Goal: Task Accomplishment & Management: Complete application form

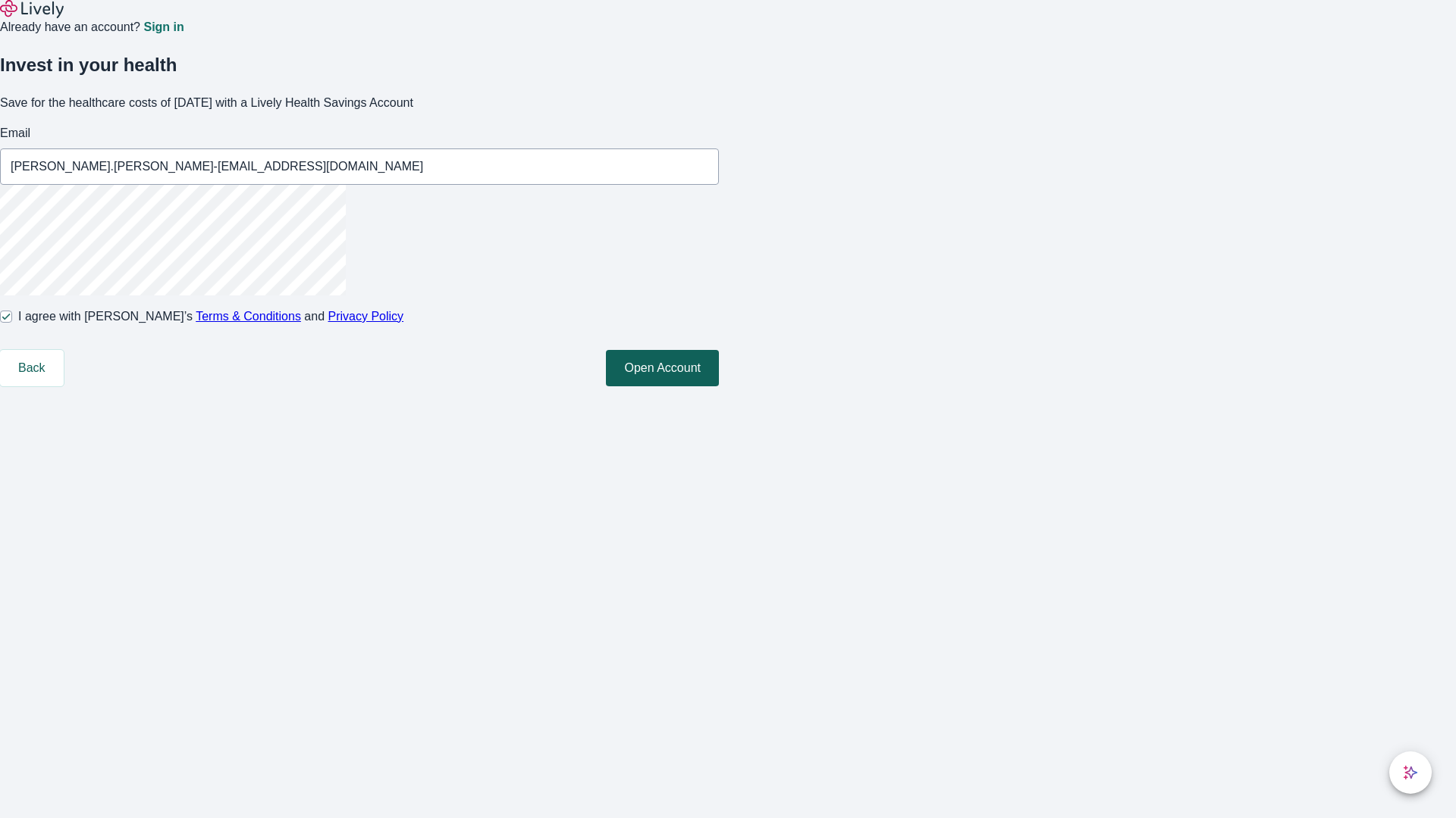
click at [719, 387] on button "Open Account" at bounding box center [662, 369] width 113 height 36
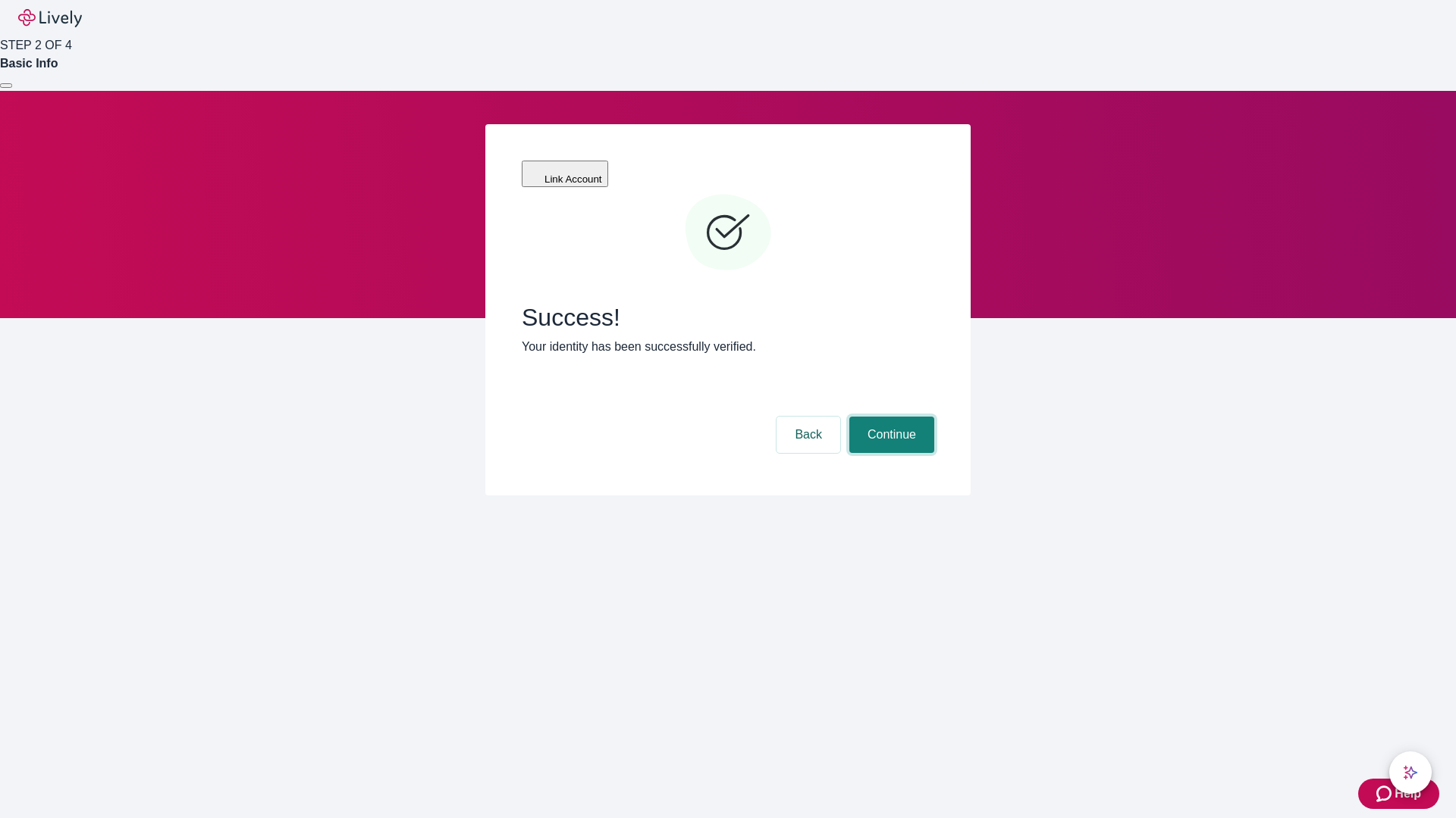
click at [889, 416] on button "Continue" at bounding box center [891, 434] width 85 height 36
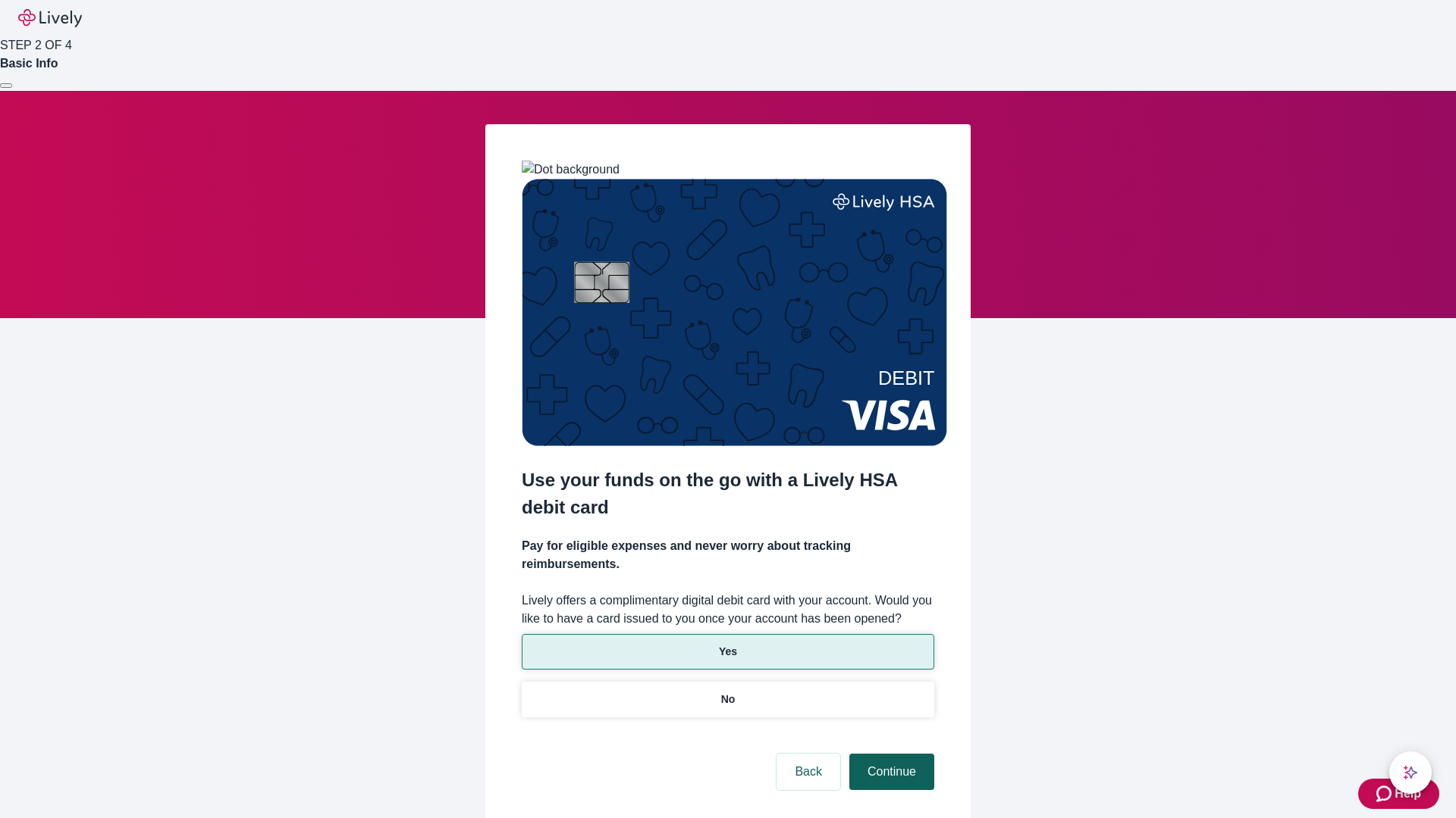
click at [728, 644] on p "Yes" at bounding box center [728, 652] width 18 height 16
click at [889, 754] on button "Continue" at bounding box center [891, 772] width 85 height 36
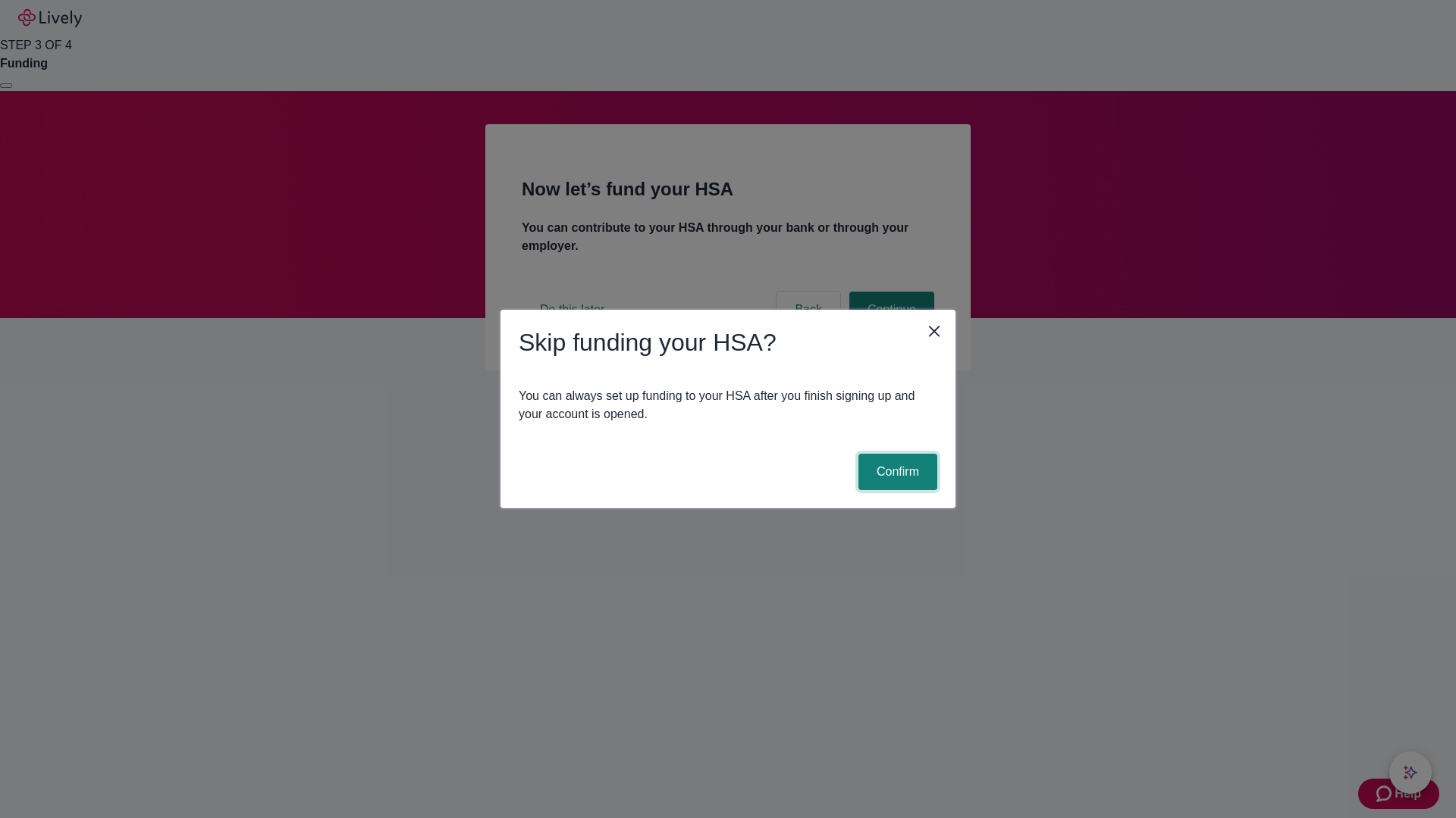
click at [895, 472] on button "Confirm" at bounding box center [897, 471] width 79 height 36
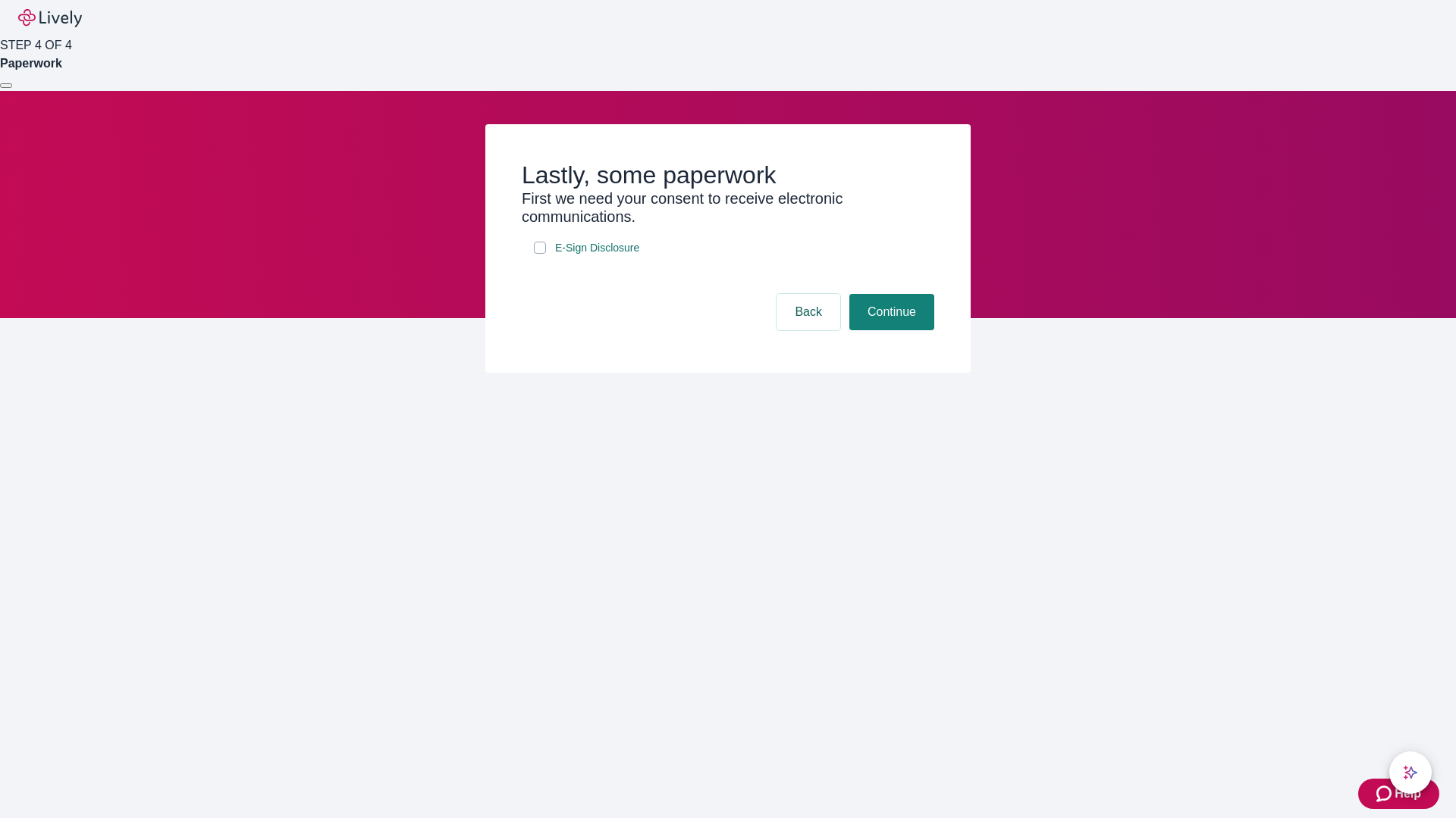
click at [540, 254] on input "E-Sign Disclosure" at bounding box center [540, 248] width 12 height 12
checkbox input "true"
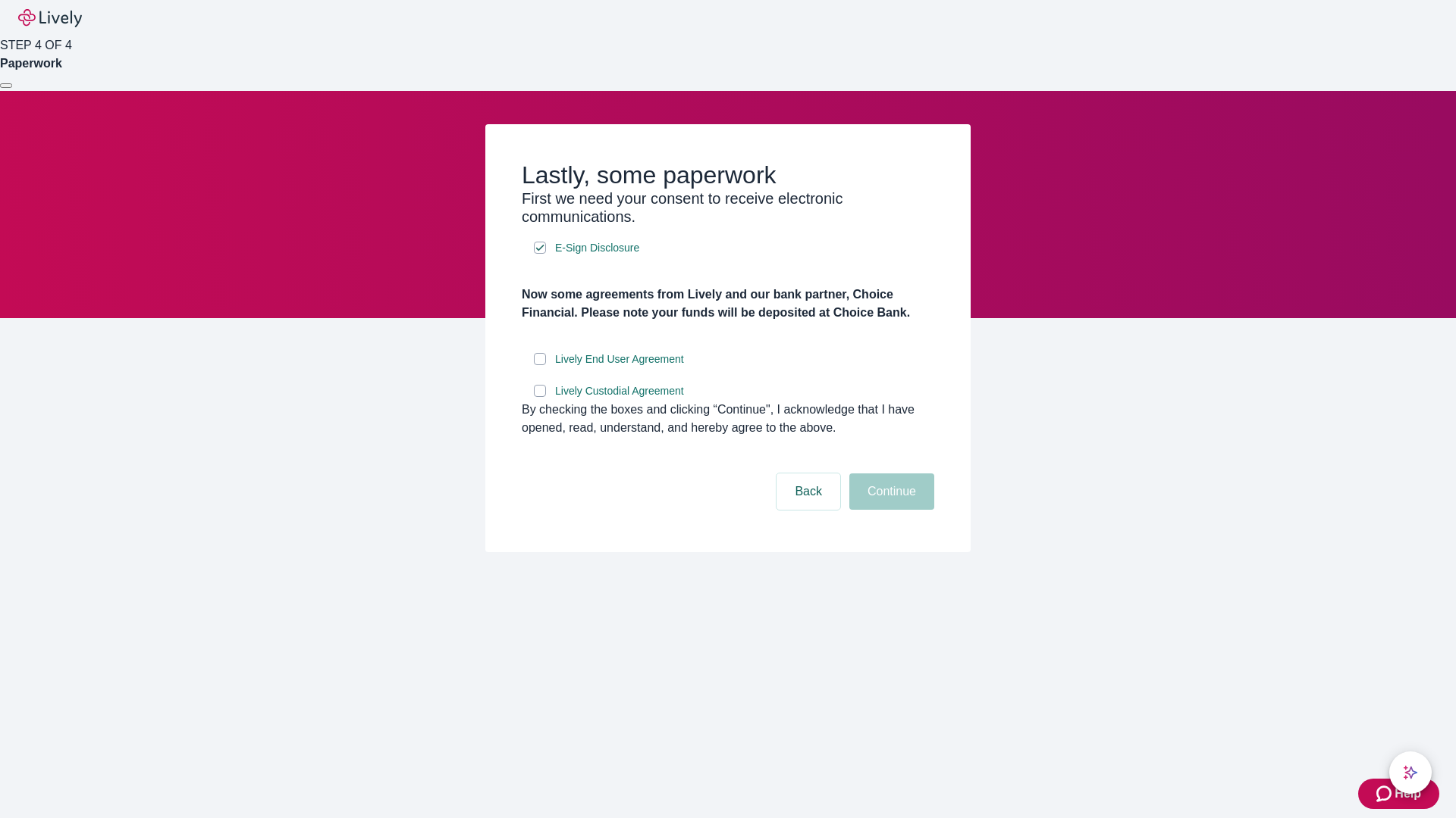
click at [540, 366] on input "Lively End User Agreement" at bounding box center [540, 360] width 12 height 12
checkbox input "true"
click at [540, 398] on input "Lively Custodial Agreement" at bounding box center [540, 391] width 12 height 12
checkbox input "true"
click at [889, 510] on button "Continue" at bounding box center [891, 491] width 85 height 36
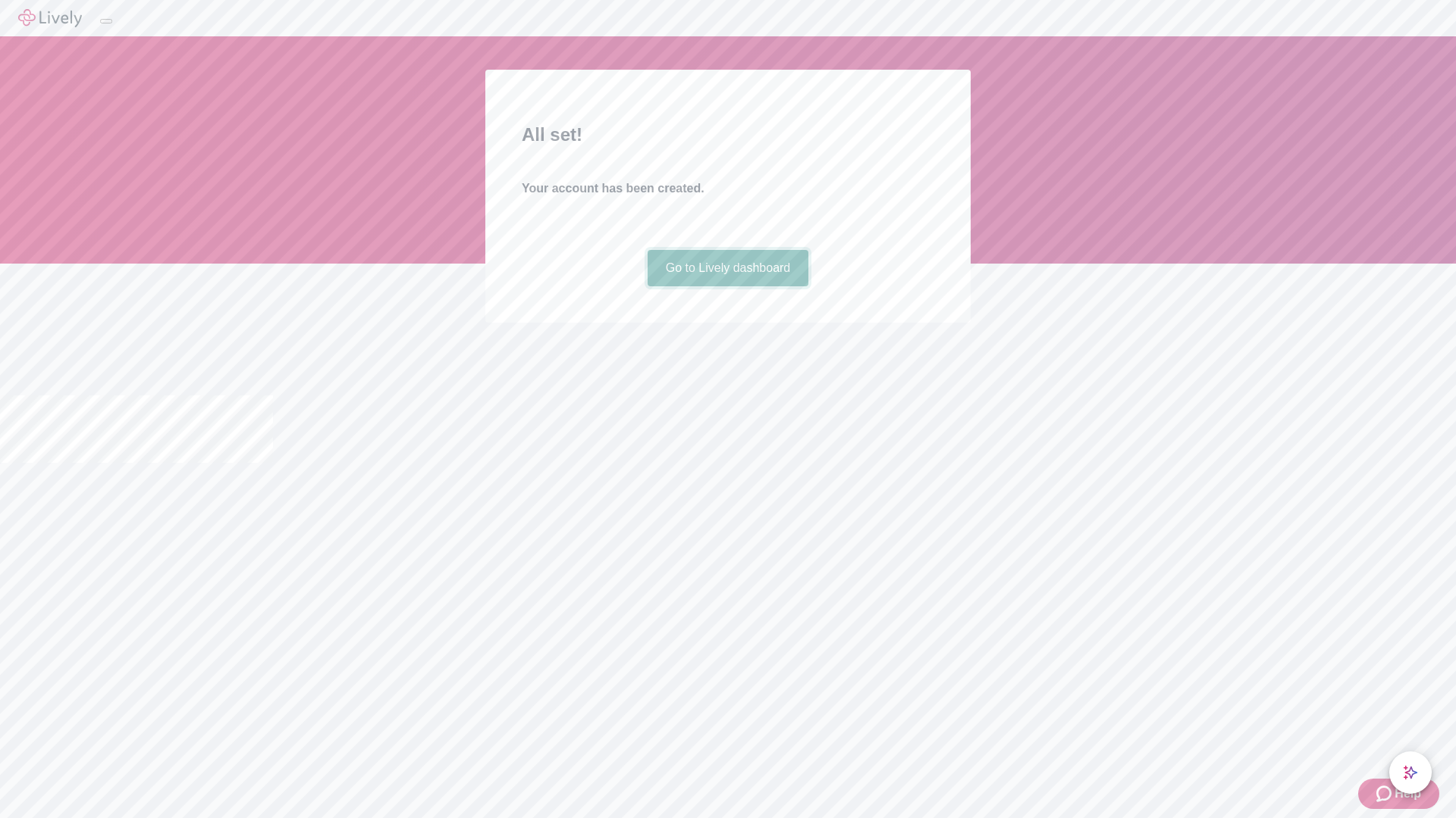
click at [728, 287] on link "Go to Lively dashboard" at bounding box center [728, 268] width 162 height 36
